Goal: Navigation & Orientation: Find specific page/section

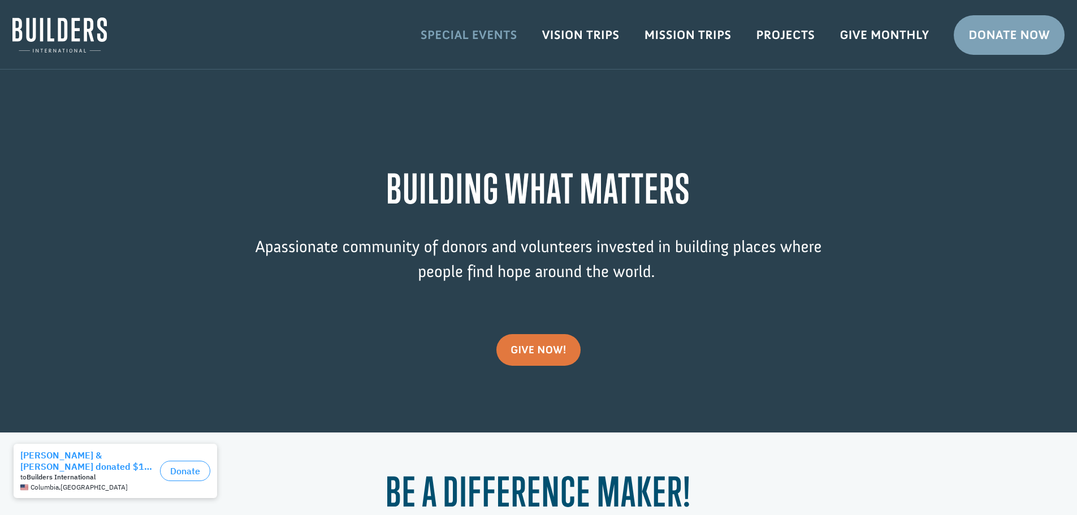
click at [469, 39] on link "Special Events" at bounding box center [469, 35] width 122 height 33
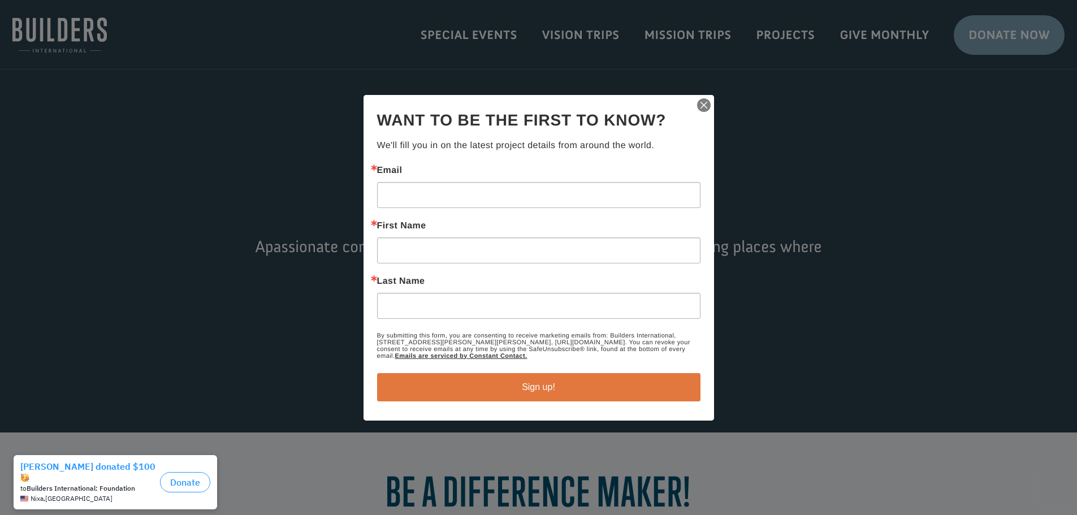
click at [700, 106] on img "button" at bounding box center [704, 105] width 16 height 16
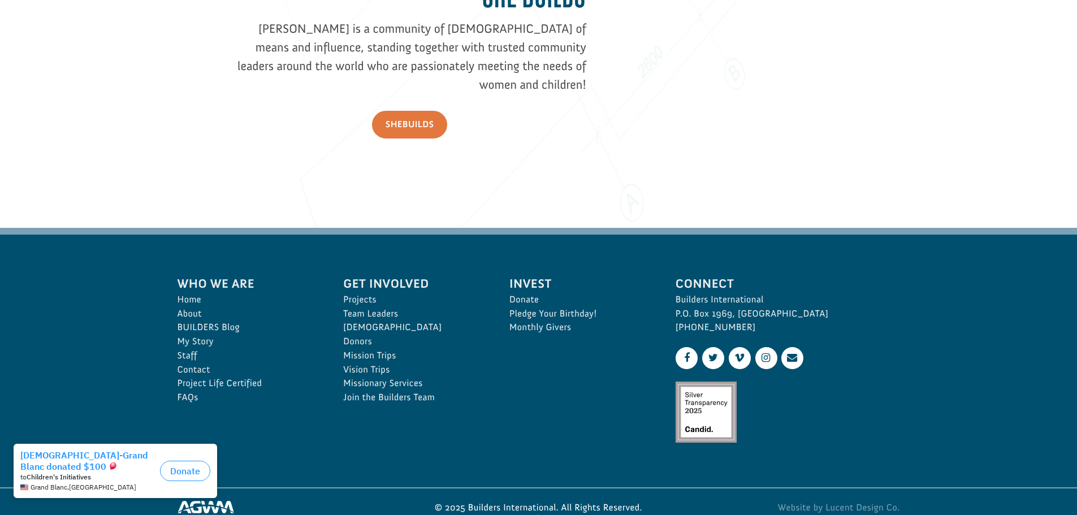
scroll to position [1696, 0]
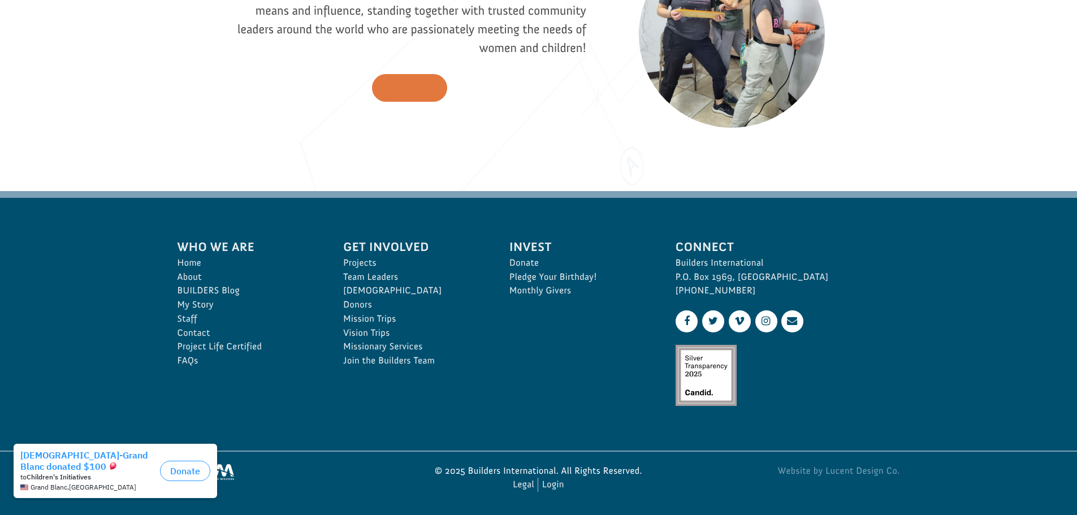
click at [437, 74] on link "SheBUILDS" at bounding box center [410, 88] width 76 height 28
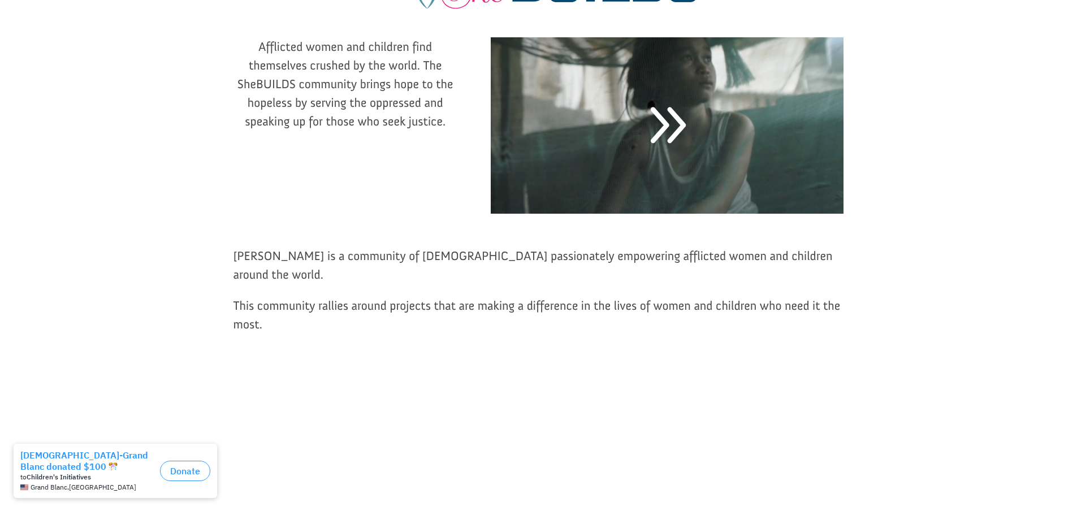
scroll to position [192, 0]
